Goal: Find specific page/section: Locate a particular part of the current website

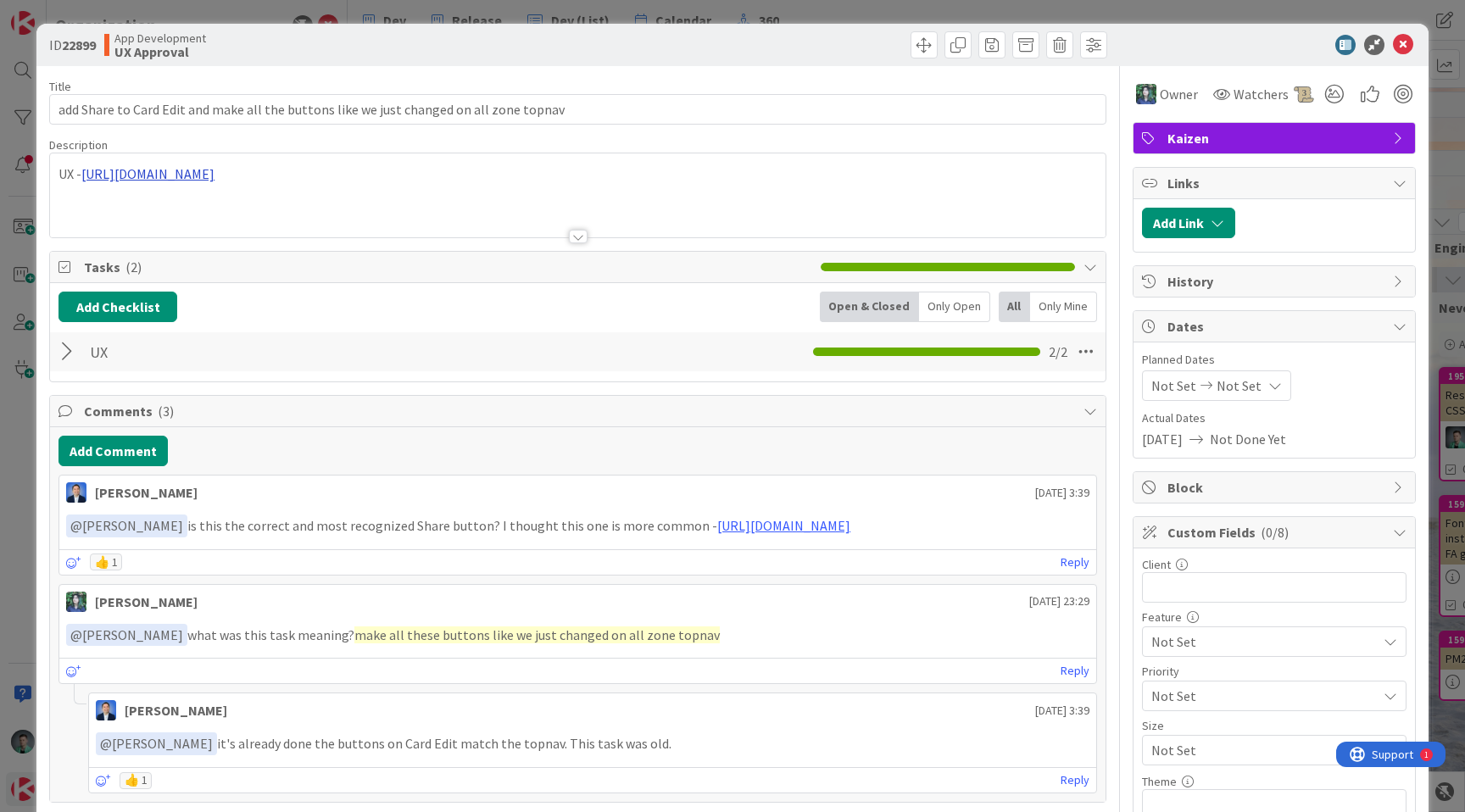
click at [562, 181] on div "UX - https://www.figma.com/design/M9DokoaoBAHzxahkzJn5hc/KZ-APP-V6?node-id=776-…" at bounding box center [577, 195] width 1056 height 84
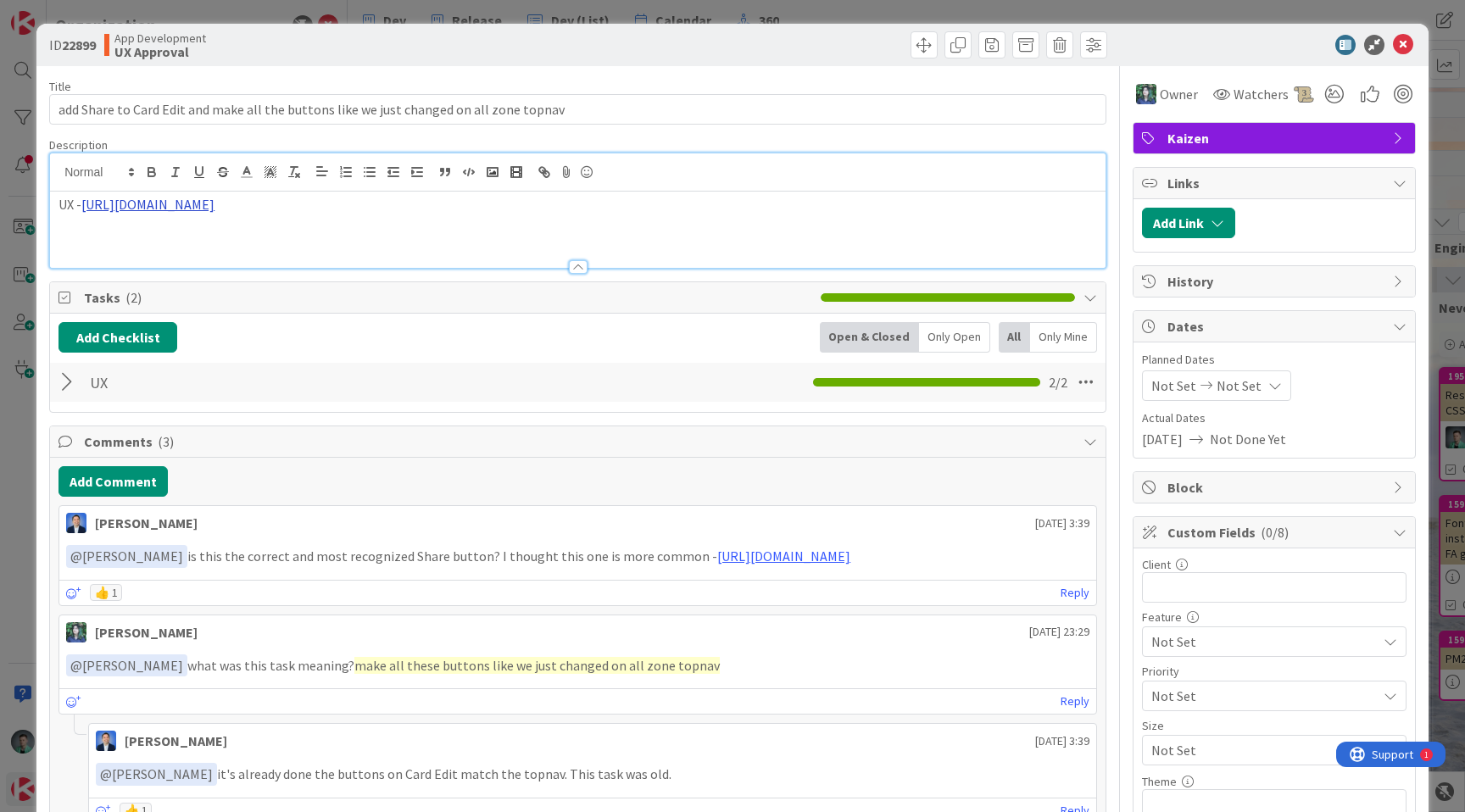
click at [215, 200] on link "[URL][DOMAIN_NAME]" at bounding box center [148, 204] width 133 height 17
click at [430, 233] on link "[URL][DOMAIN_NAME]" at bounding box center [371, 237] width 116 height 22
click at [847, 66] on div "Title 87 / 128 add Share to Card Edit and make all the buttons like we just cha…" at bounding box center [578, 757] width 1058 height 1383
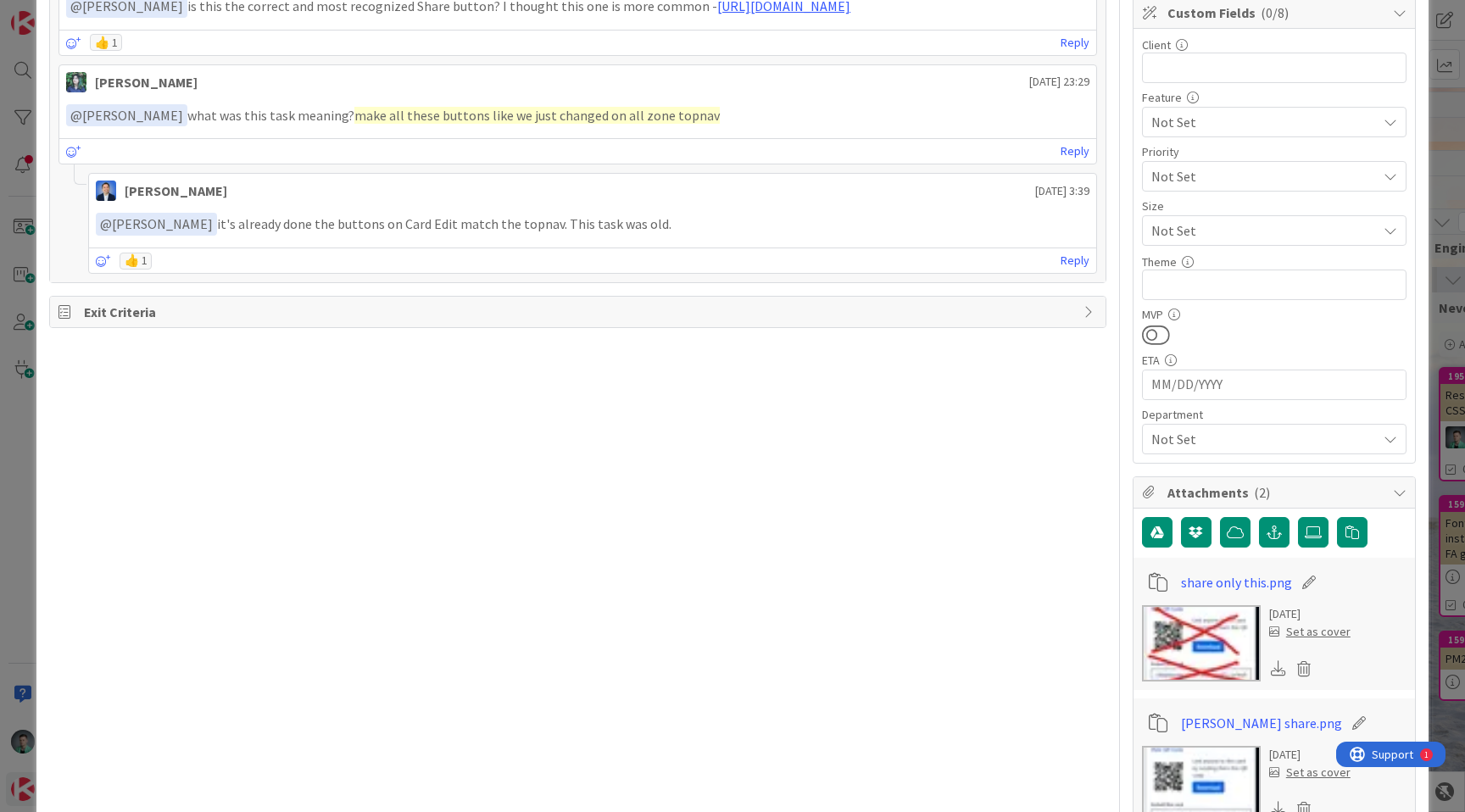
scroll to position [674, 0]
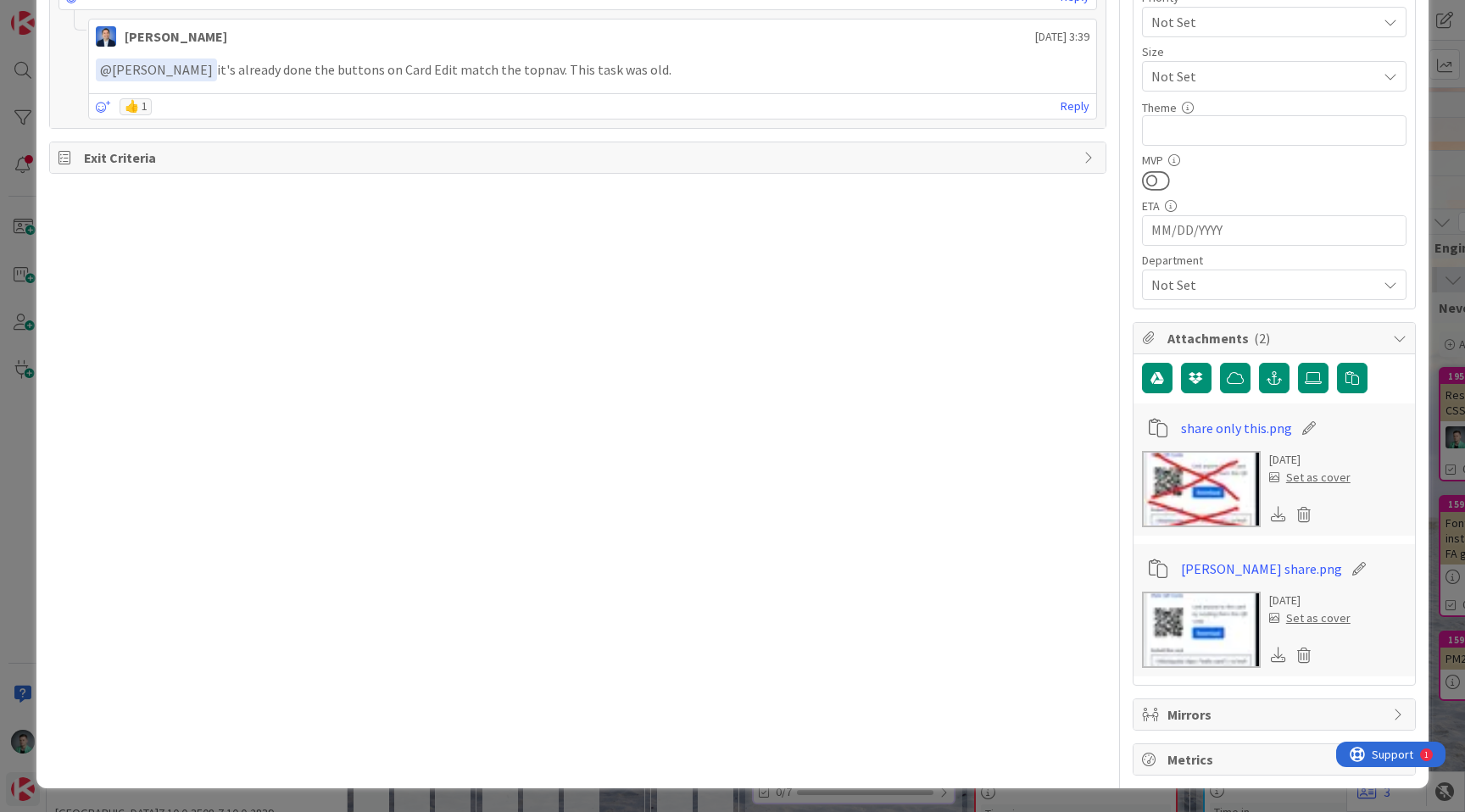
click at [1158, 623] on img at bounding box center [1202, 629] width 119 height 77
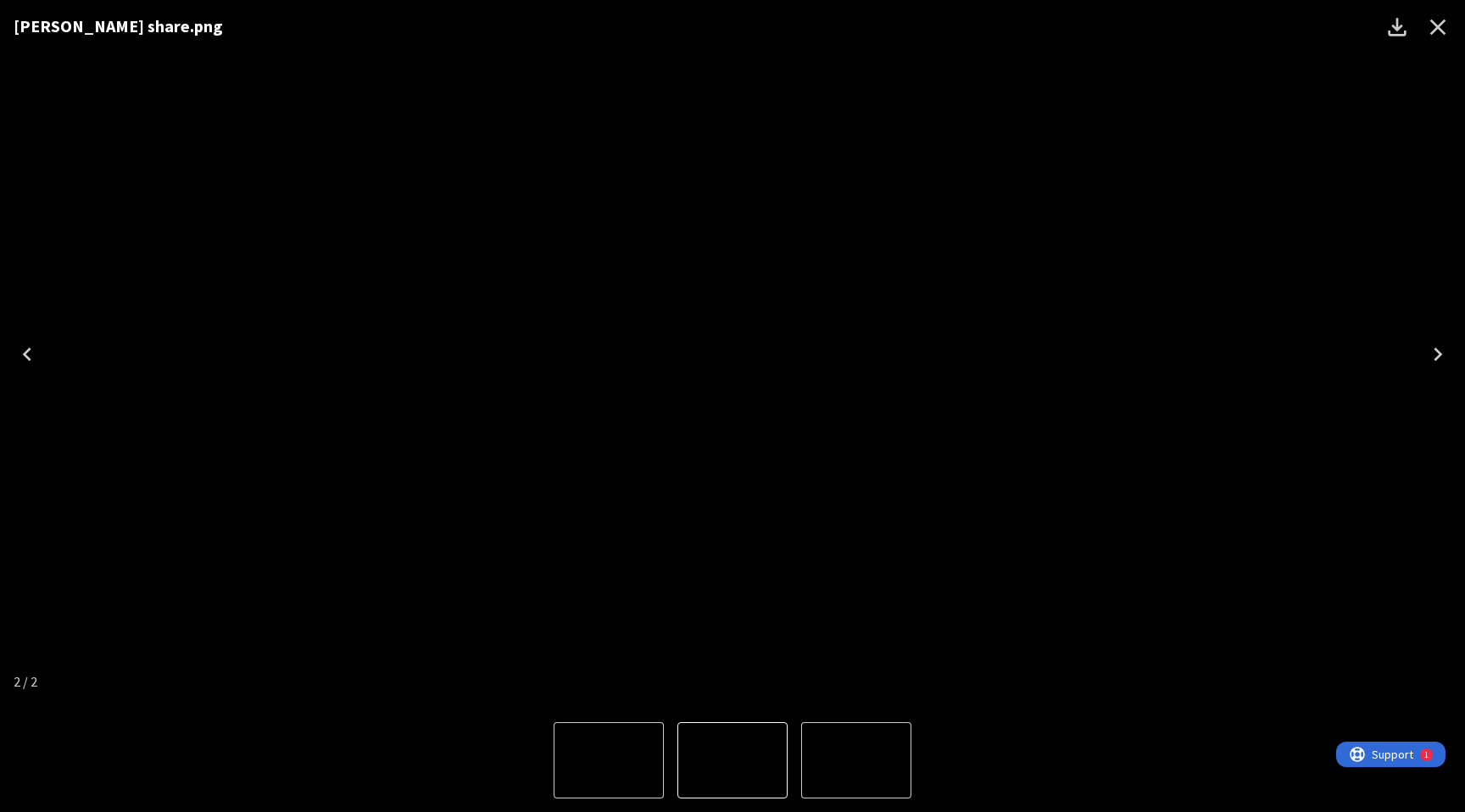
click at [1442, 27] on icon "Close" at bounding box center [1438, 27] width 27 height 27
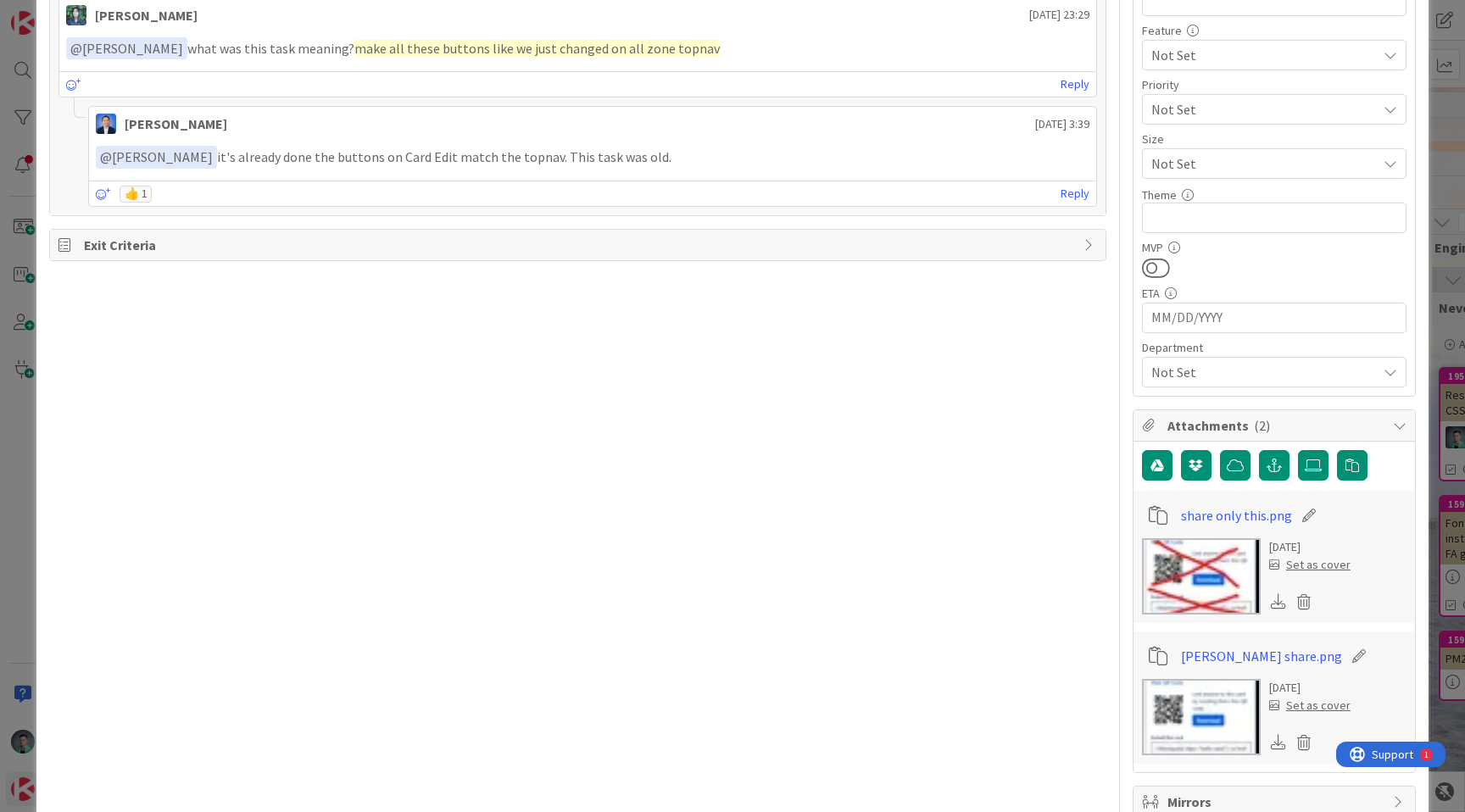
scroll to position [576, 0]
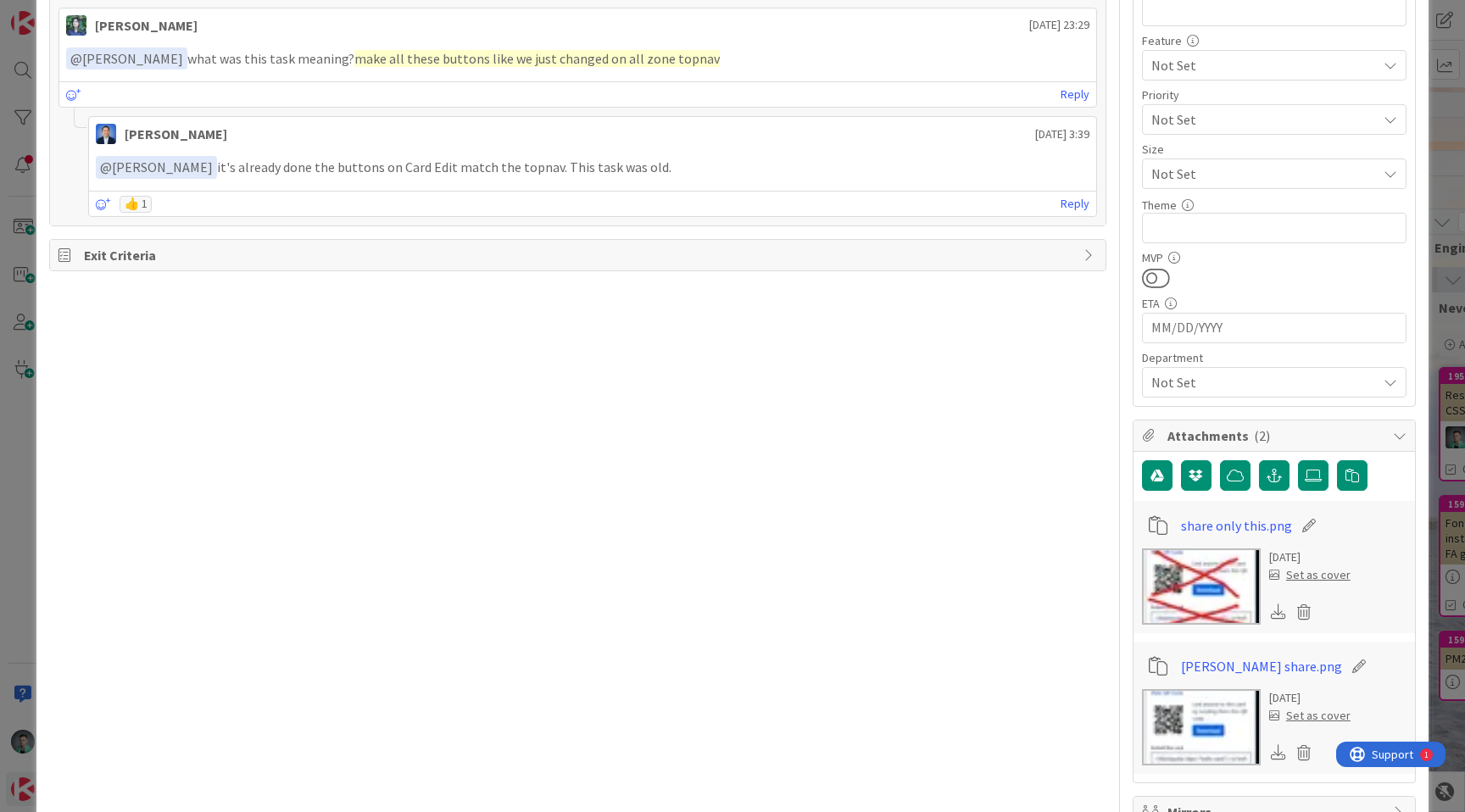
click at [1195, 576] on img at bounding box center [1202, 586] width 119 height 77
